Goal: Check status: Check status

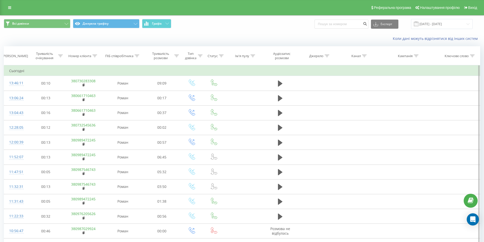
scroll to position [134, 0]
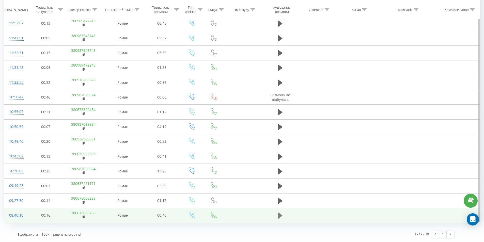
click at [279, 218] on icon at bounding box center [280, 215] width 5 height 7
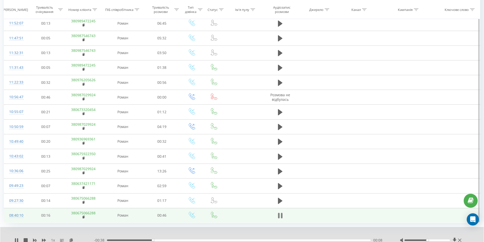
click at [279, 218] on icon at bounding box center [279, 216] width 2 height 6
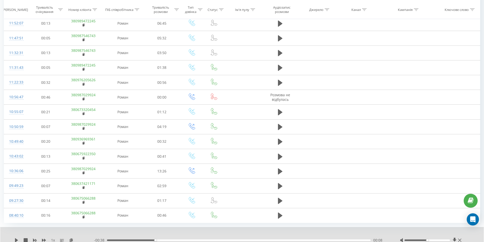
drag, startPoint x: 83, startPoint y: 217, endPoint x: 132, endPoint y: 238, distance: 53.2
click at [83, 217] on rect at bounding box center [84, 217] width 2 height 2
click at [16, 240] on icon at bounding box center [16, 240] width 3 height 4
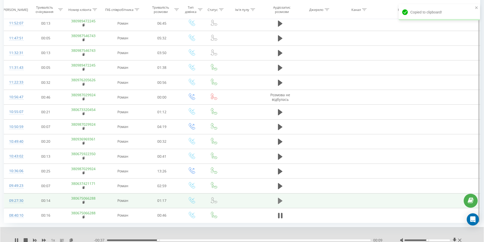
click at [281, 203] on icon at bounding box center [280, 200] width 5 height 7
click at [284, 201] on button at bounding box center [280, 201] width 8 height 8
click at [17, 238] on icon at bounding box center [16, 240] width 4 height 4
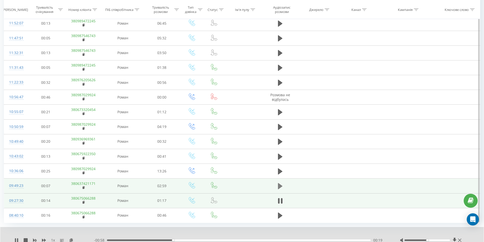
click at [280, 188] on icon at bounding box center [280, 186] width 5 height 7
click at [279, 203] on icon at bounding box center [280, 201] width 5 height 6
click at [172, 239] on div "00:21" at bounding box center [239, 240] width 264 height 2
click at [282, 187] on icon at bounding box center [280, 186] width 5 height 7
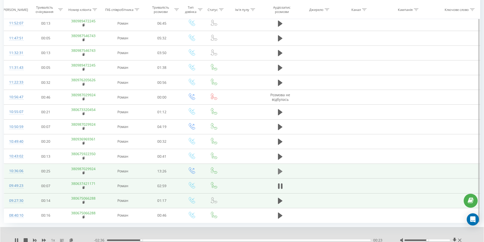
click at [280, 173] on icon at bounding box center [280, 171] width 5 height 6
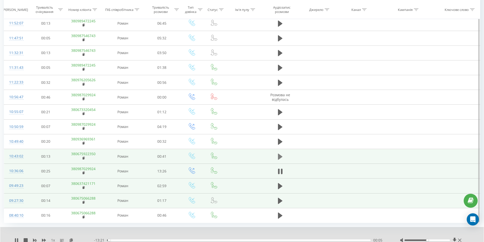
click at [280, 155] on icon at bounding box center [280, 156] width 5 height 6
click at [354, 238] on div "- 00:15 00:25 00:25" at bounding box center [240, 240] width 293 height 5
click at [356, 240] on div "00:39" at bounding box center [239, 240] width 264 height 2
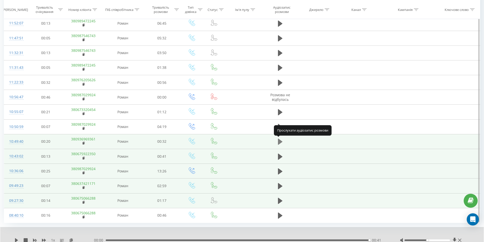
click at [280, 139] on icon at bounding box center [280, 141] width 5 height 7
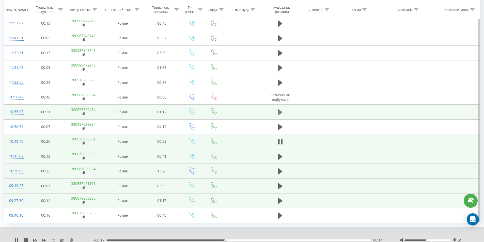
click at [280, 111] on icon at bounding box center [280, 112] width 5 height 6
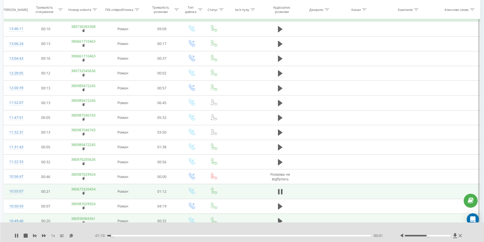
scroll to position [54, 0]
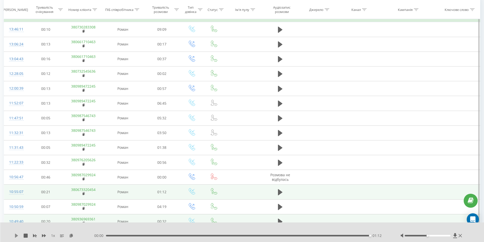
click at [15, 234] on icon at bounding box center [16, 236] width 4 height 4
click at [15, 235] on icon at bounding box center [16, 236] width 3 height 4
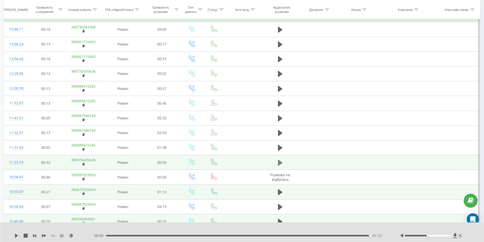
click at [279, 162] on icon at bounding box center [280, 162] width 5 height 6
click at [331, 236] on div "00:48" at bounding box center [239, 236] width 264 height 2
click at [352, 233] on div "- 00:07 00:49 00:49" at bounding box center [240, 235] width 293 height 5
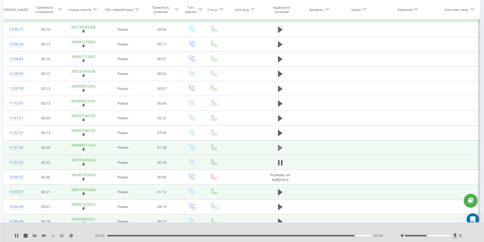
click at [281, 146] on icon at bounding box center [280, 147] width 5 height 7
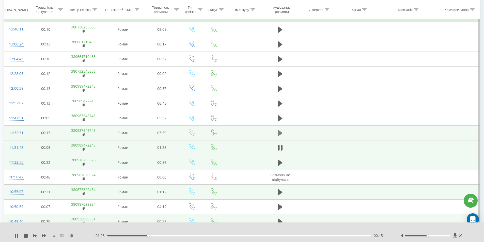
click at [278, 131] on icon at bounding box center [280, 133] width 5 height 6
click at [83, 133] on span at bounding box center [84, 135] width 3 height 5
click at [83, 134] on rect at bounding box center [84, 135] width 2 height 2
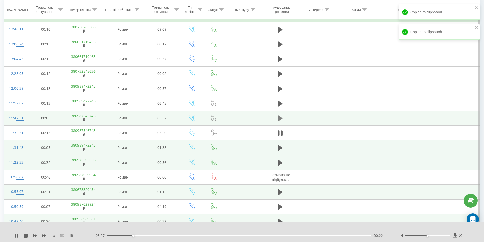
click at [282, 115] on icon at bounding box center [280, 118] width 5 height 7
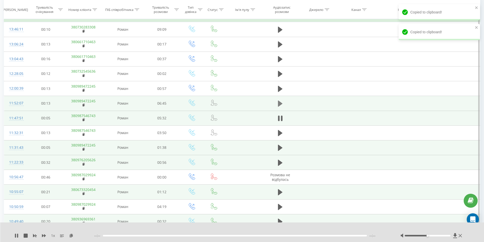
click at [283, 102] on button at bounding box center [280, 104] width 8 height 8
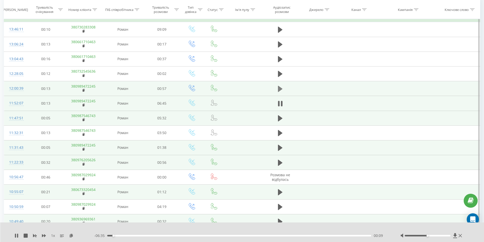
click at [282, 88] on icon at bounding box center [280, 88] width 5 height 7
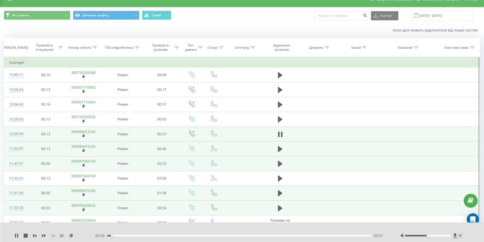
scroll to position [0, 0]
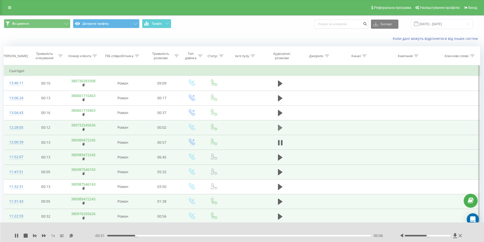
click at [284, 124] on button at bounding box center [280, 128] width 8 height 8
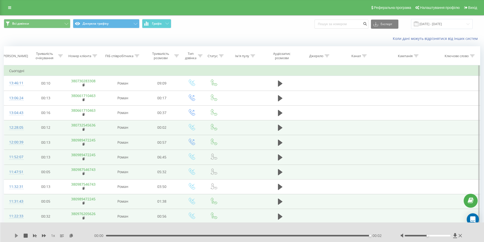
click at [17, 237] on icon at bounding box center [16, 236] width 3 height 4
click at [17, 236] on icon at bounding box center [16, 236] width 3 height 4
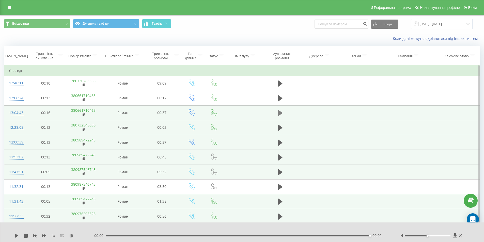
click at [280, 116] on icon at bounding box center [280, 112] width 5 height 7
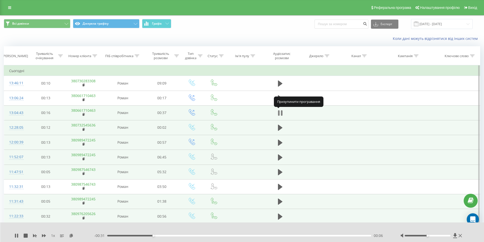
click at [280, 110] on icon at bounding box center [280, 112] width 5 height 7
click at [17, 235] on icon at bounding box center [16, 236] width 4 height 4
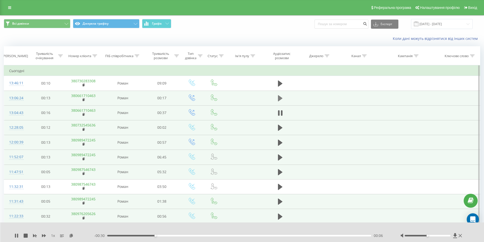
click at [279, 101] on icon at bounding box center [280, 98] width 5 height 7
click at [17, 237] on icon at bounding box center [16, 236] width 4 height 4
click at [15, 236] on icon at bounding box center [16, 236] width 3 height 4
click at [281, 96] on icon at bounding box center [282, 98] width 2 height 6
